Goal: Task Accomplishment & Management: Manage account settings

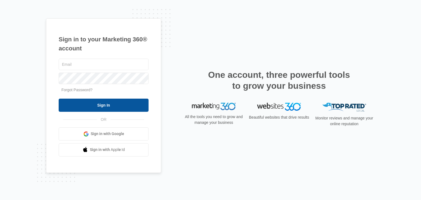
type input "[EMAIL_ADDRESS][DOMAIN_NAME]"
click at [110, 101] on input "Sign In" at bounding box center [104, 105] width 90 height 13
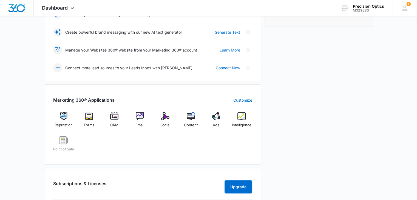
scroll to position [110, 0]
click at [139, 121] on div "Email" at bounding box center [139, 122] width 21 height 20
